Goal: Use online tool/utility: Utilize a website feature to perform a specific function

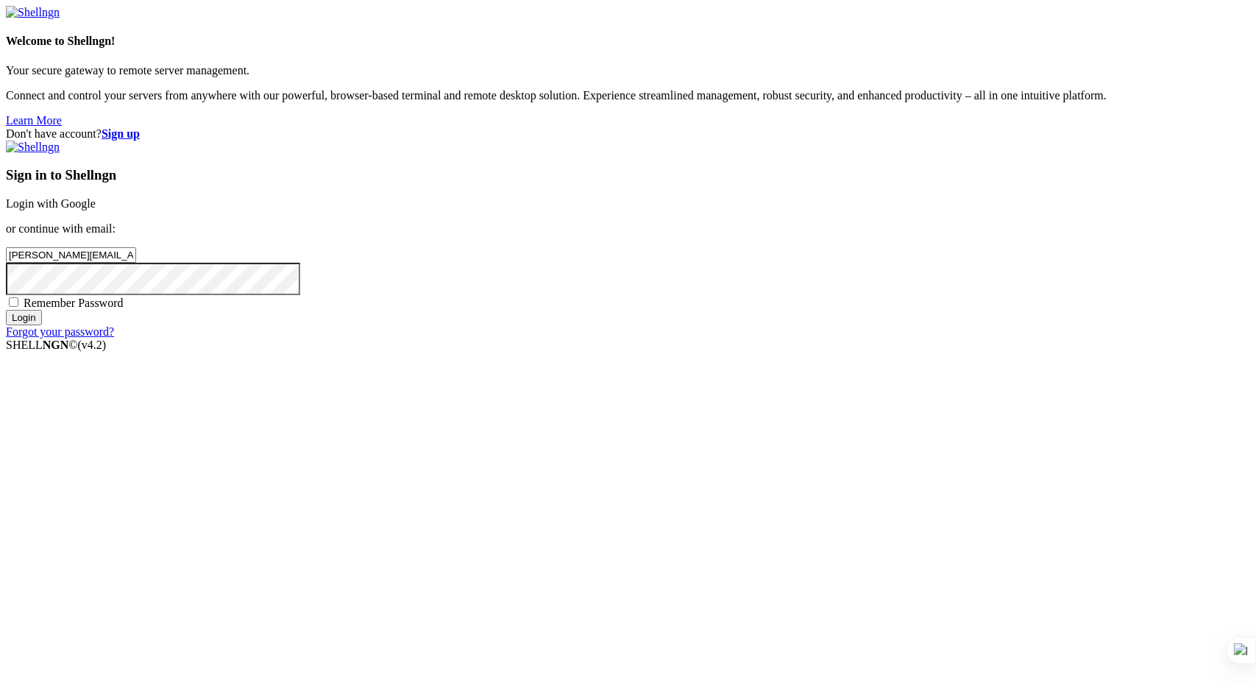
click at [42, 325] on input "Login" at bounding box center [24, 317] width 36 height 15
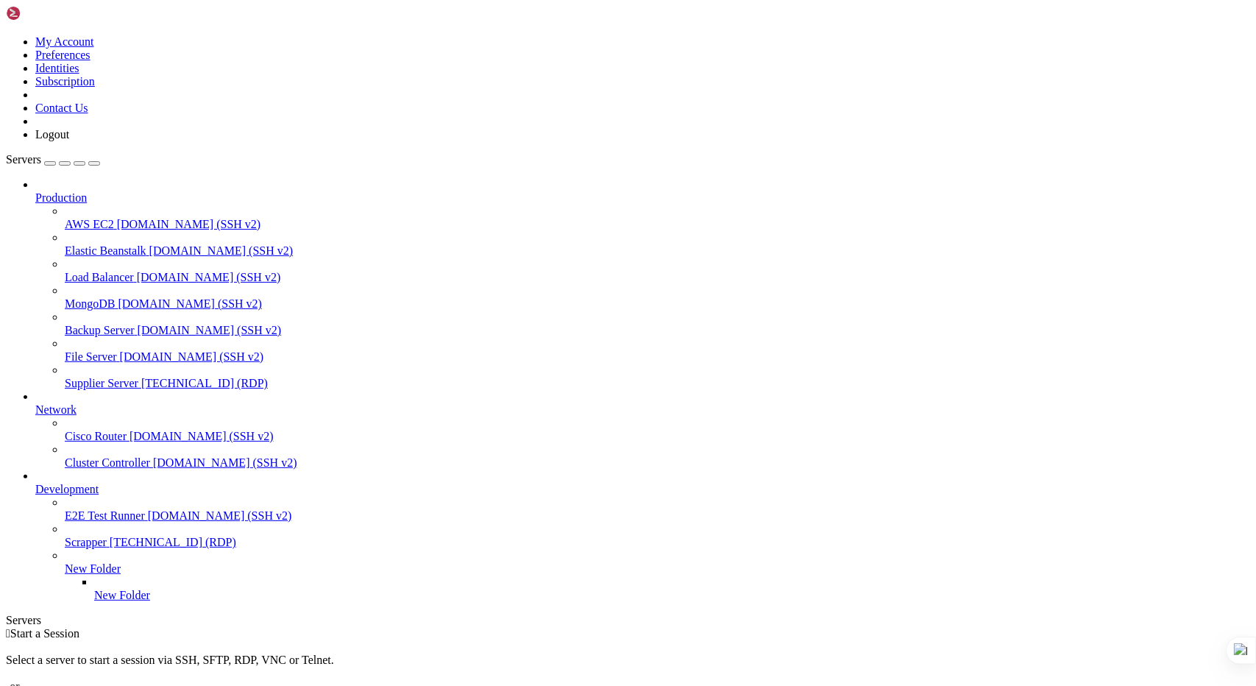
click at [141, 377] on span "[TECHNICAL_ID] (RDP)" at bounding box center [204, 383] width 127 height 13
